Goal: Check status: Check status

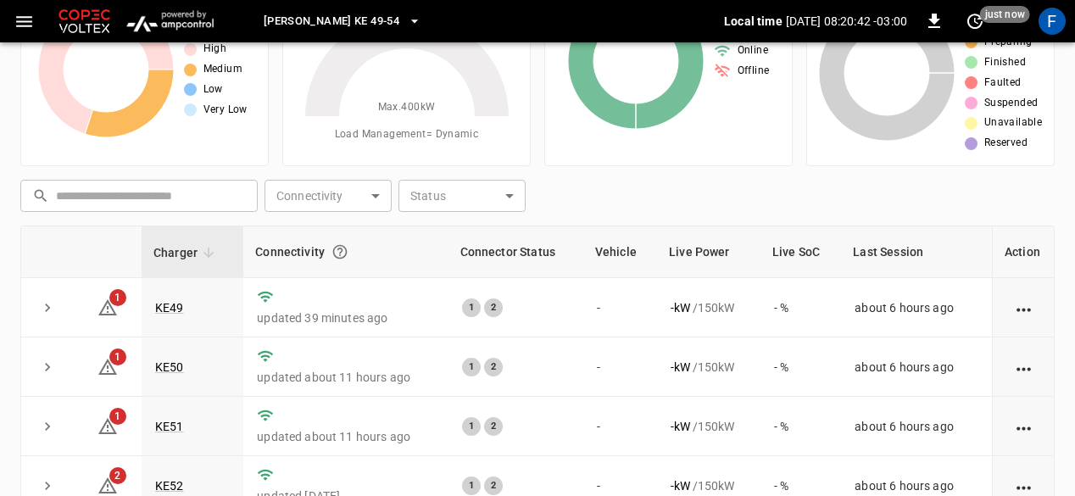
scroll to position [115, 0]
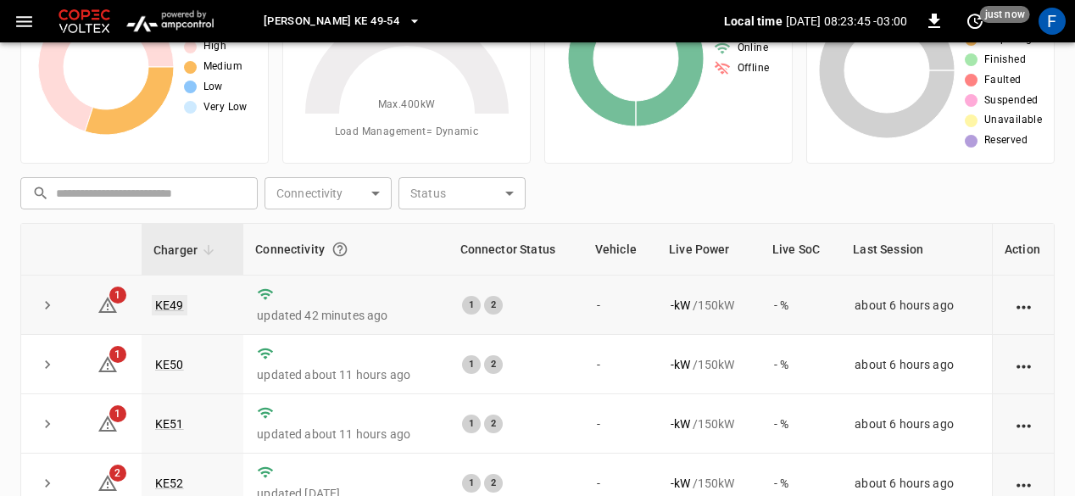
click at [164, 304] on link "KE49" at bounding box center [170, 305] width 36 height 20
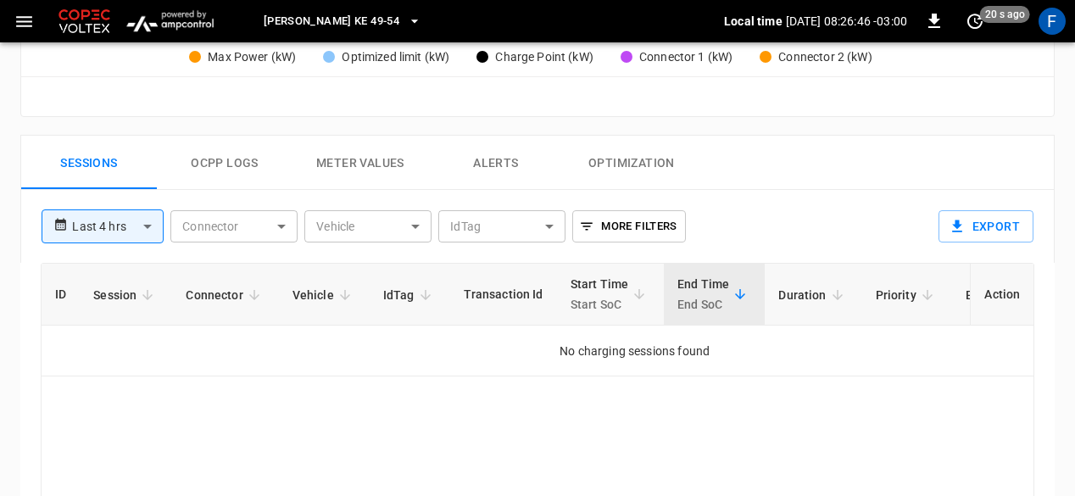
scroll to position [755, 0]
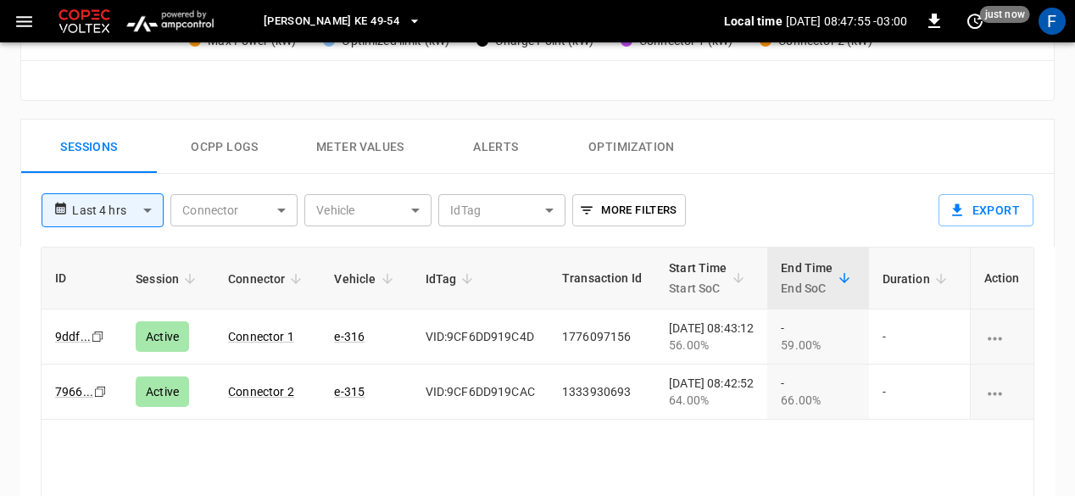
scroll to position [115, 0]
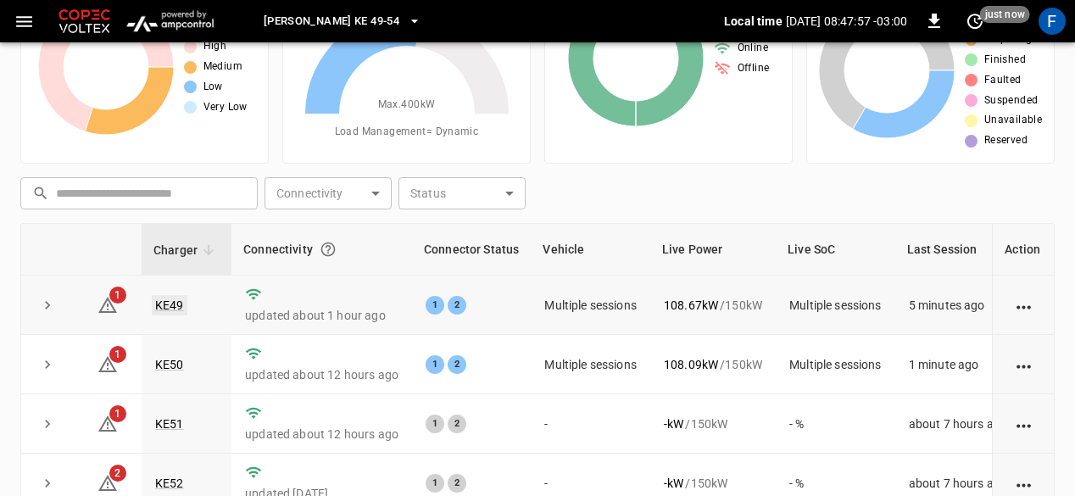
click at [170, 300] on link "KE49" at bounding box center [170, 305] width 36 height 20
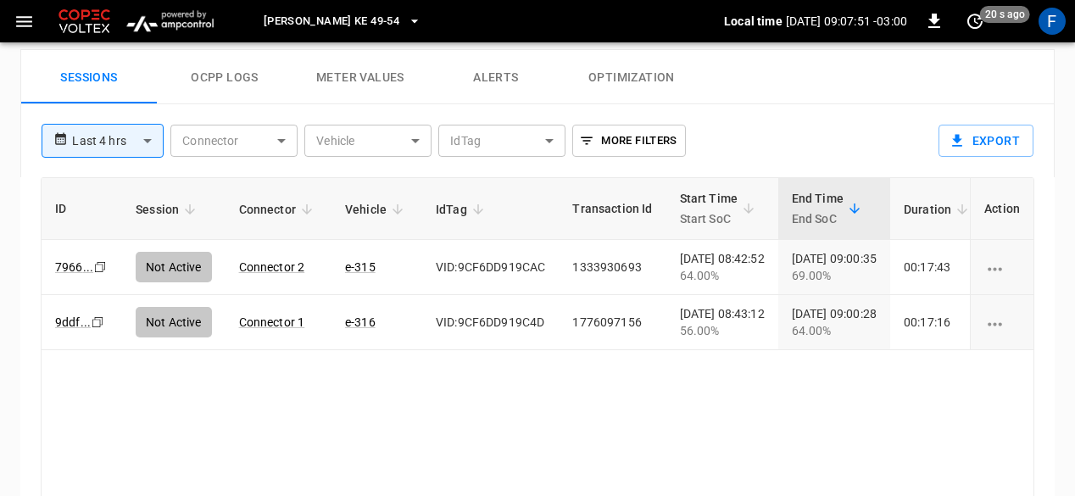
scroll to position [792, 0]
